Goal: Find specific page/section: Find specific page/section

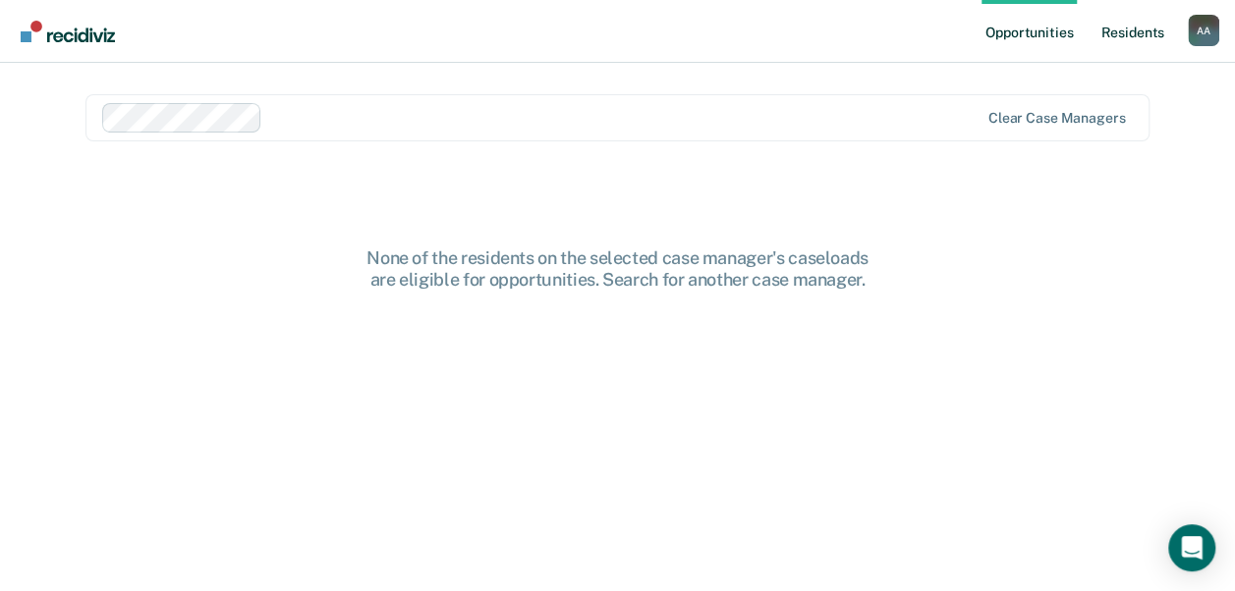
click at [1112, 21] on link "Resident s" at bounding box center [1132, 31] width 72 height 63
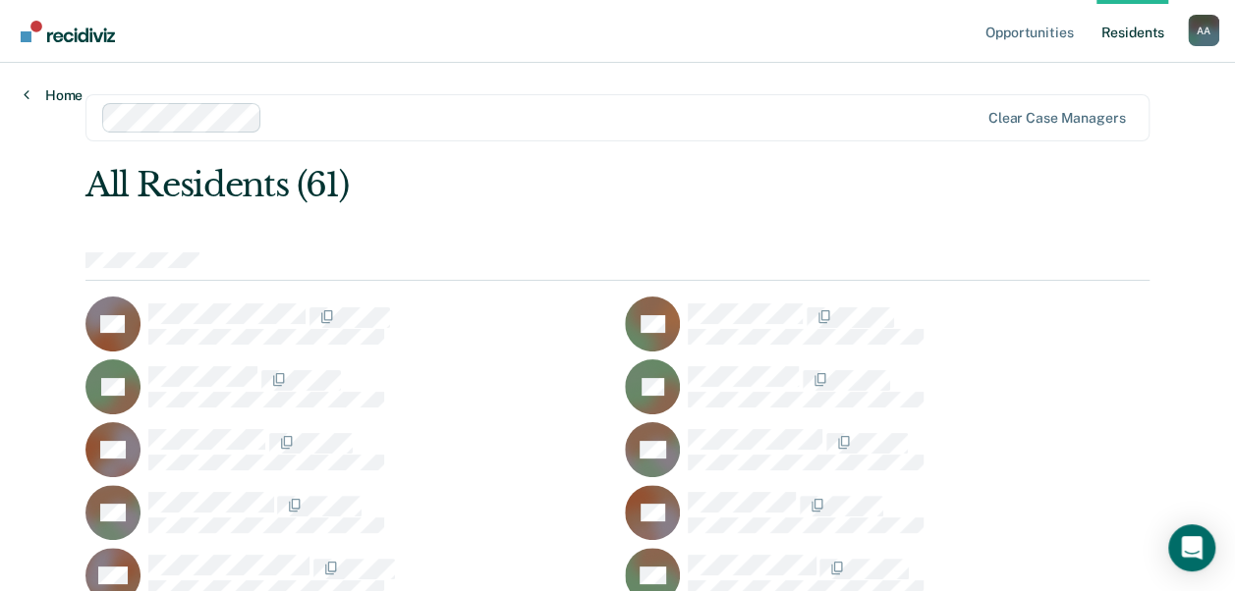
click at [24, 96] on icon at bounding box center [27, 94] width 6 height 16
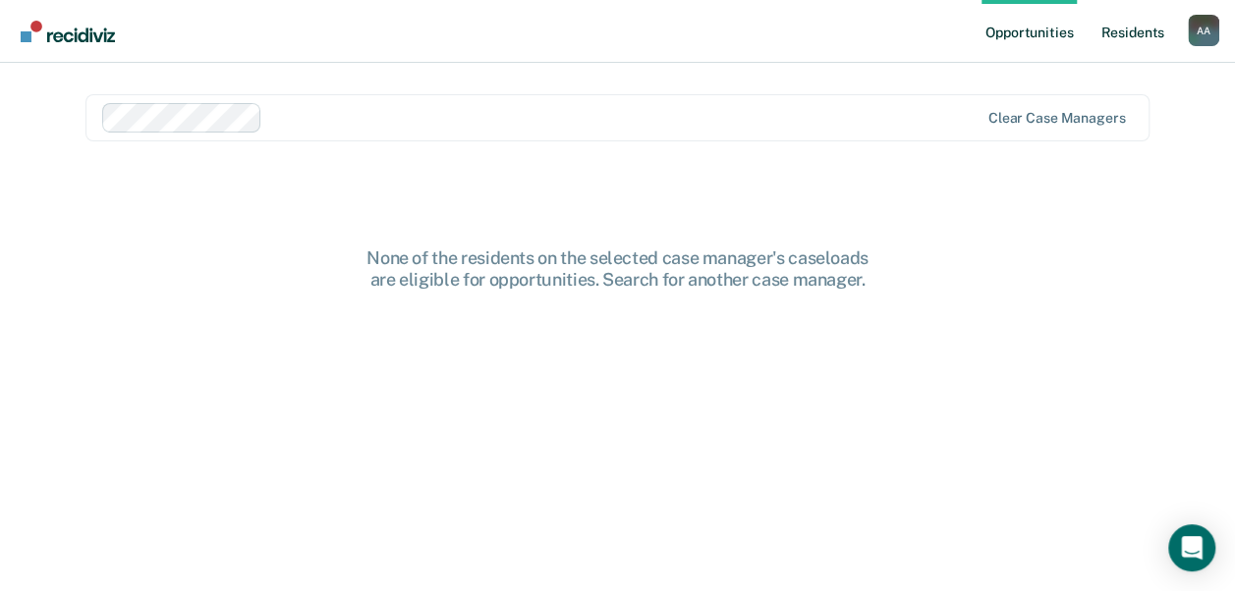
click at [1142, 37] on link "Resident s" at bounding box center [1132, 31] width 72 height 63
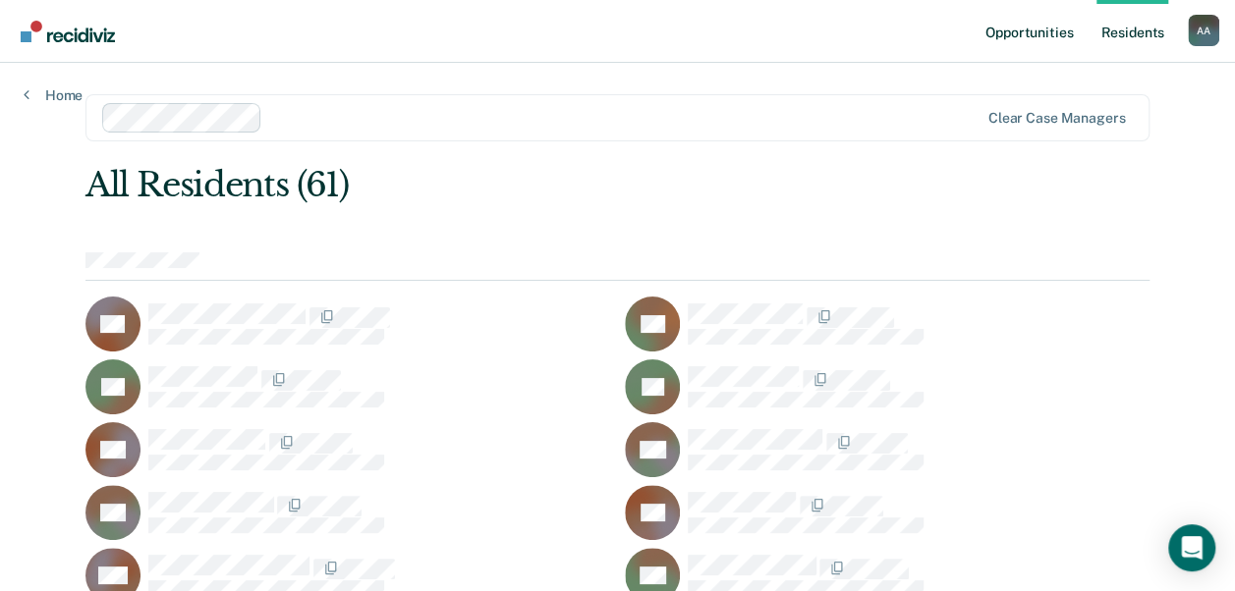
click at [1027, 49] on link "Opportunities" at bounding box center [1028, 31] width 95 height 63
